Goal: Find specific fact: Find specific fact

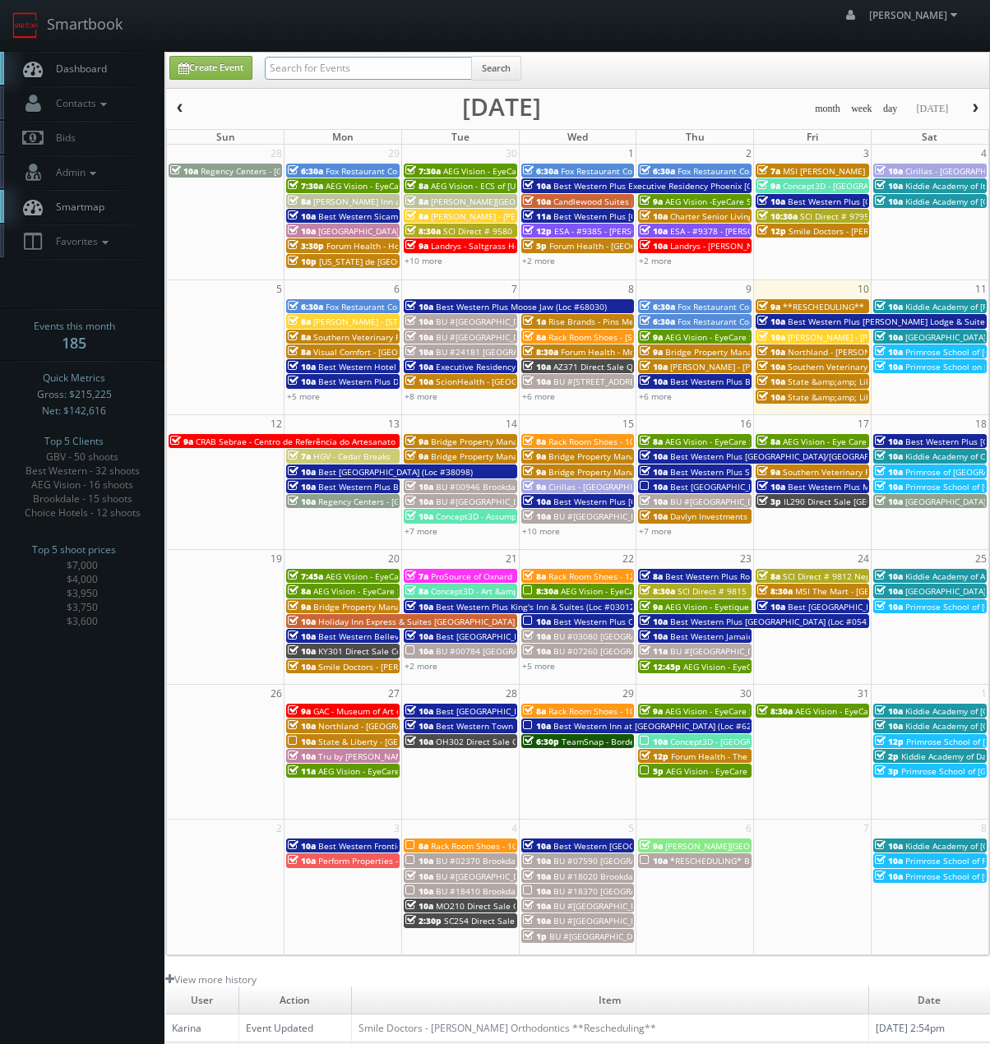
drag, startPoint x: 358, startPoint y: 58, endPoint x: 352, endPoint y: 64, distance: 8.7
click at [357, 59] on input "text" at bounding box center [368, 68] width 207 height 23
click at [354, 74] on input "text" at bounding box center [368, 68] width 207 height 23
type input "rainesco"
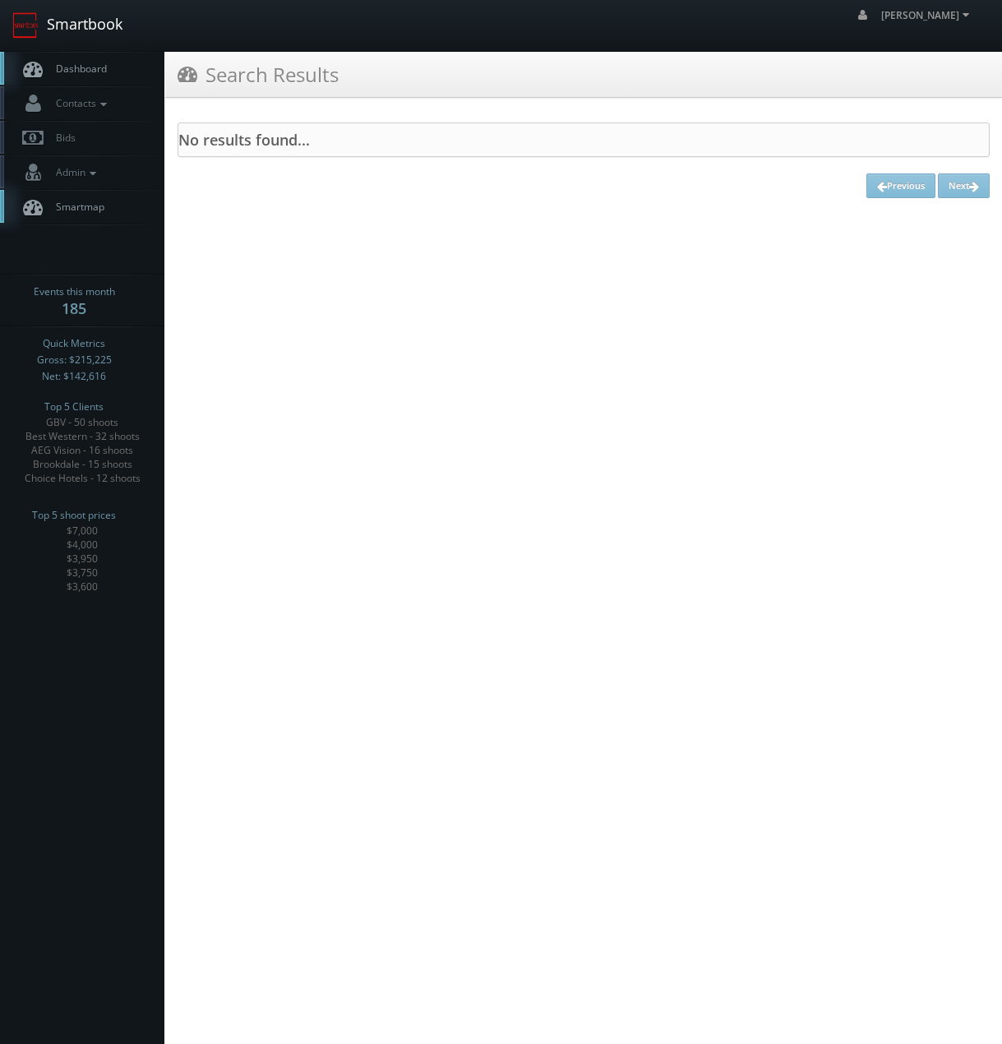
click at [92, 25] on link "Smartbook" at bounding box center [67, 25] width 135 height 51
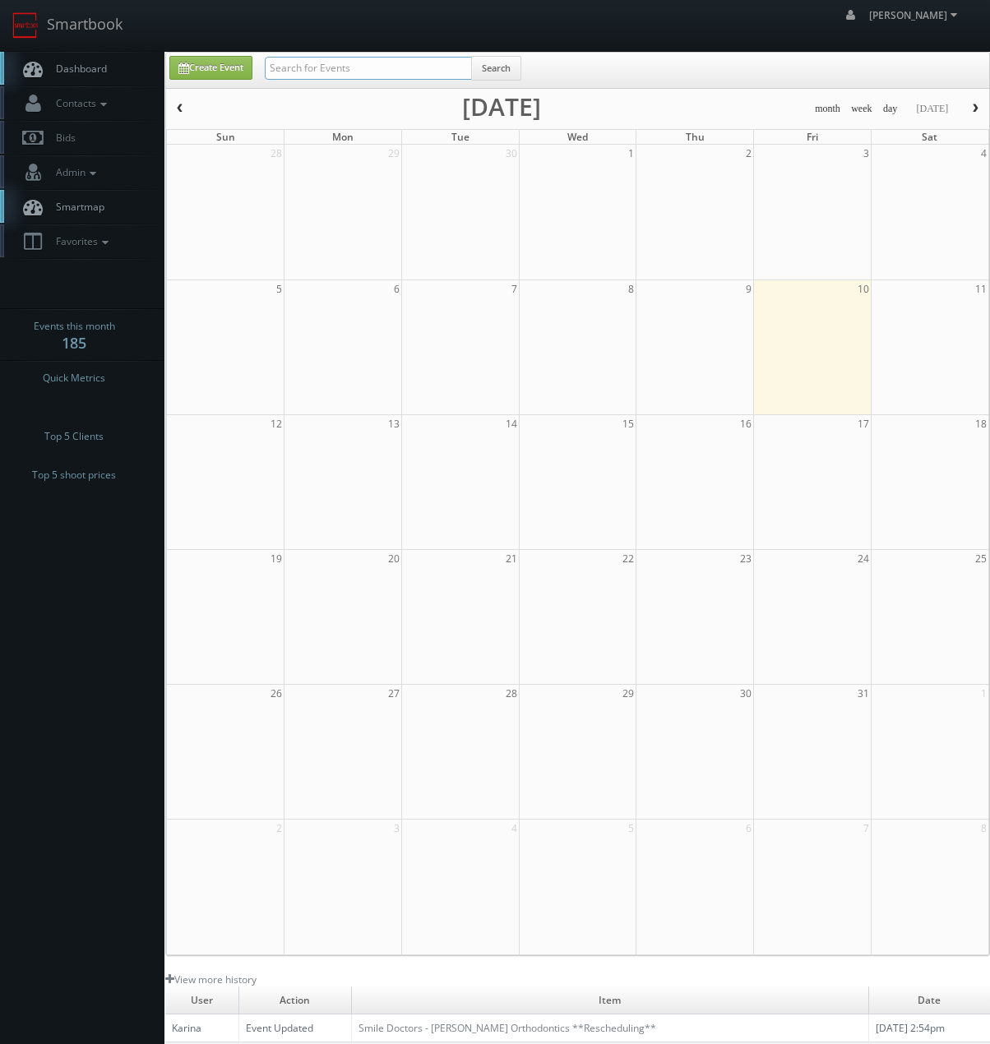
click at [315, 67] on input "text" at bounding box center [368, 68] width 207 height 23
paste input "SC554"
type input "SC554"
drag, startPoint x: 505, startPoint y: 71, endPoint x: 384, endPoint y: 184, distance: 165.7
click at [506, 71] on button "Search" at bounding box center [496, 68] width 50 height 25
